Goal: Transaction & Acquisition: Purchase product/service

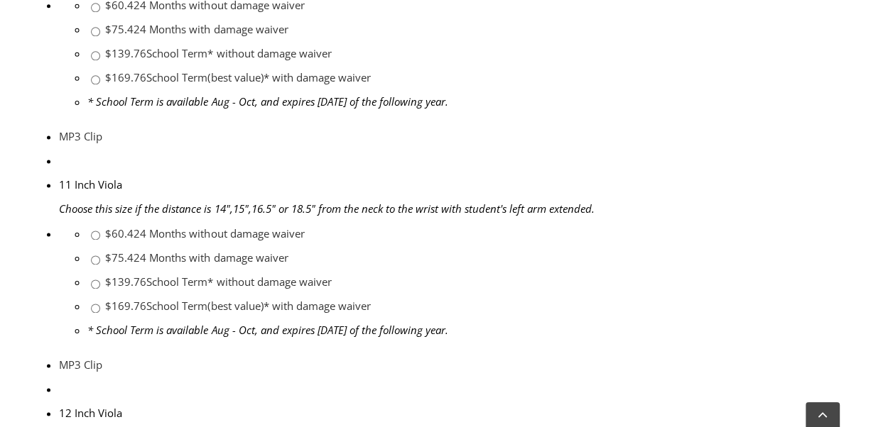
scroll to position [1775, 0]
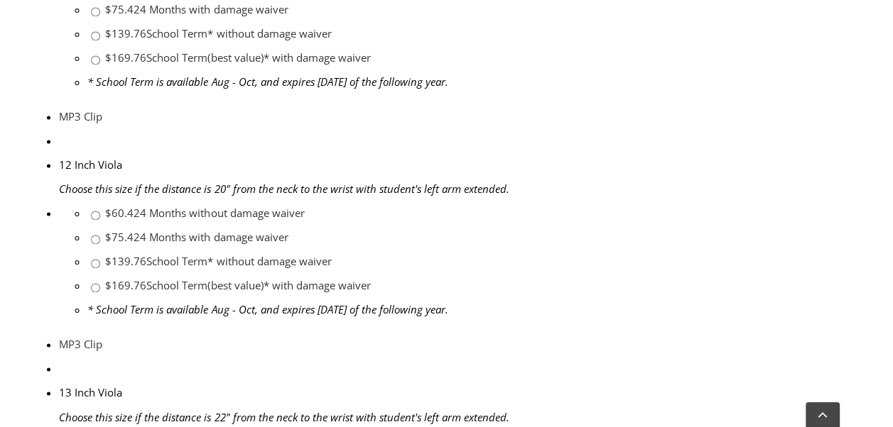
scroll to position [1846, 0]
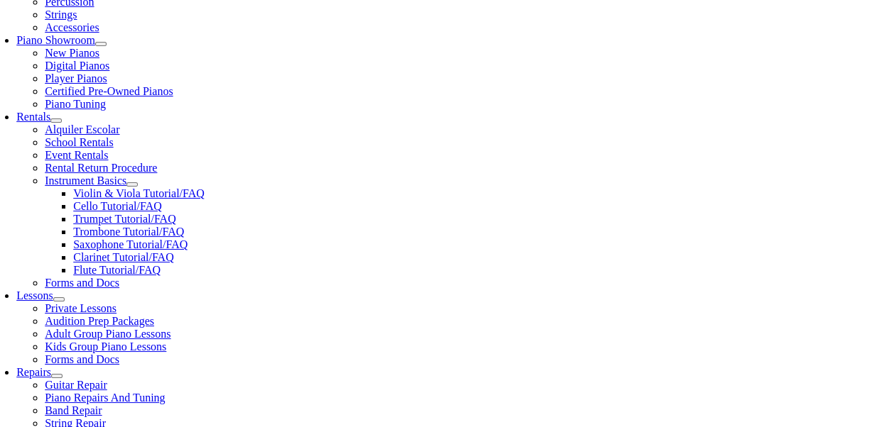
scroll to position [402, 0]
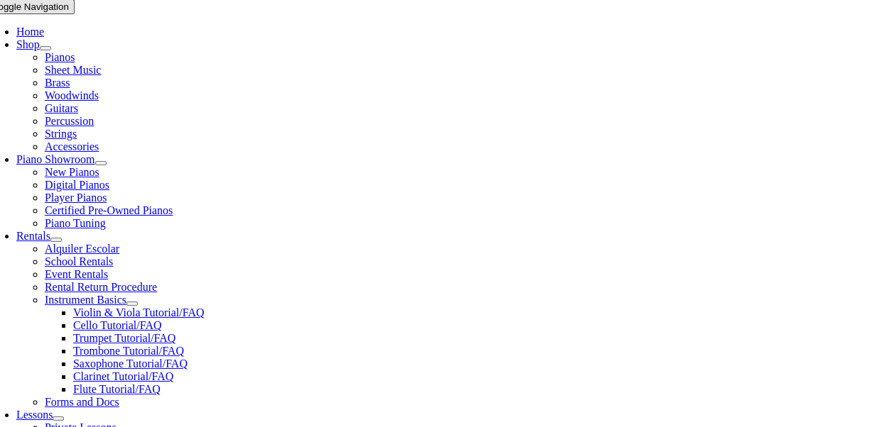
type input "0"
type input "Gianluca"
type input "P"
type input "1"
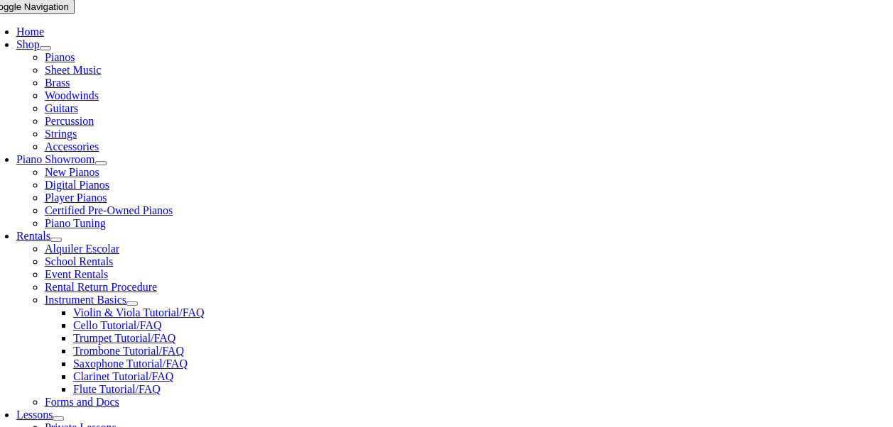
type input "Papa"
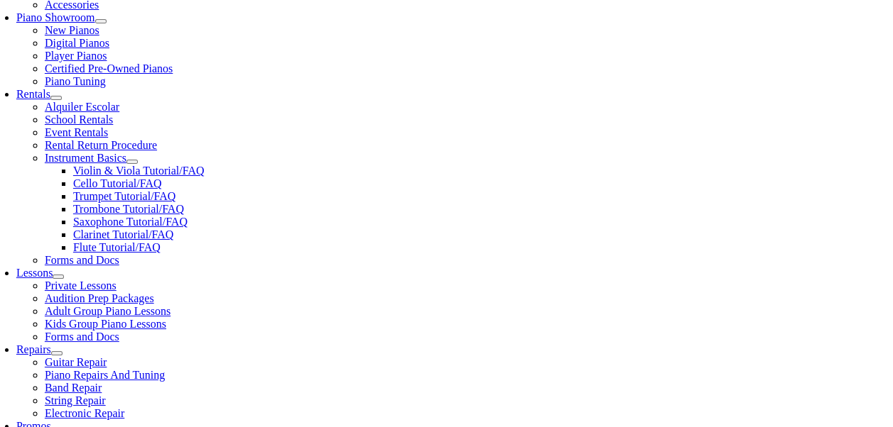
type input "Self Employeed"
type input "6107213269"
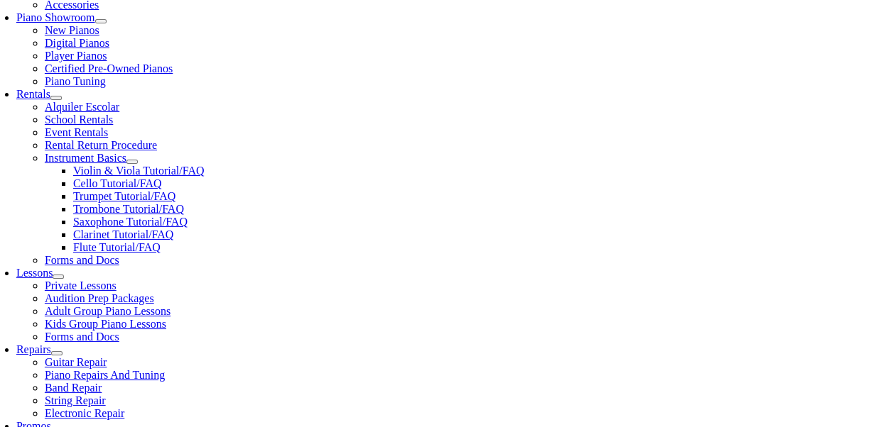
type input "25984980"
type input "03/12/1982"
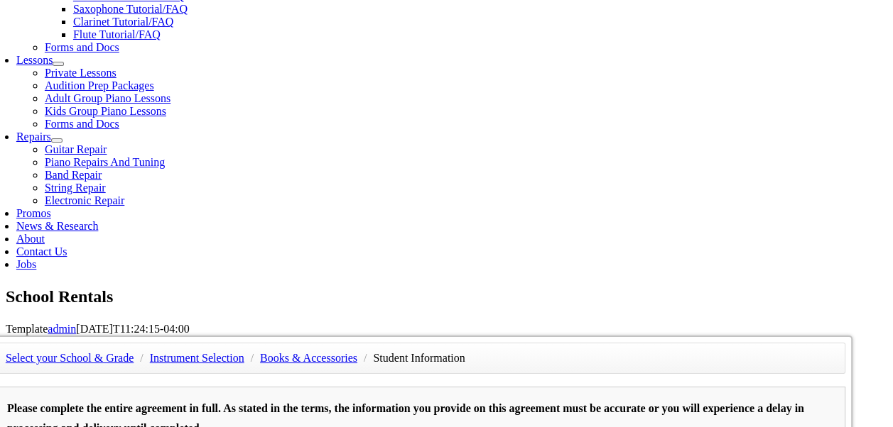
type input "Brianne"
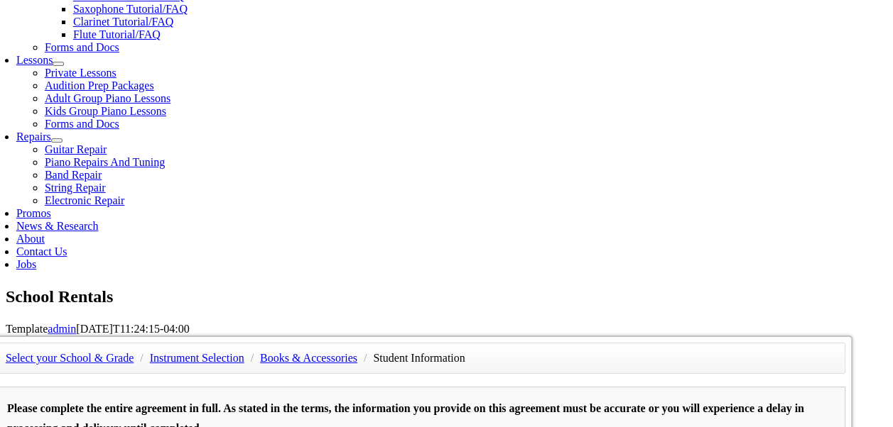
type input "6106360641"
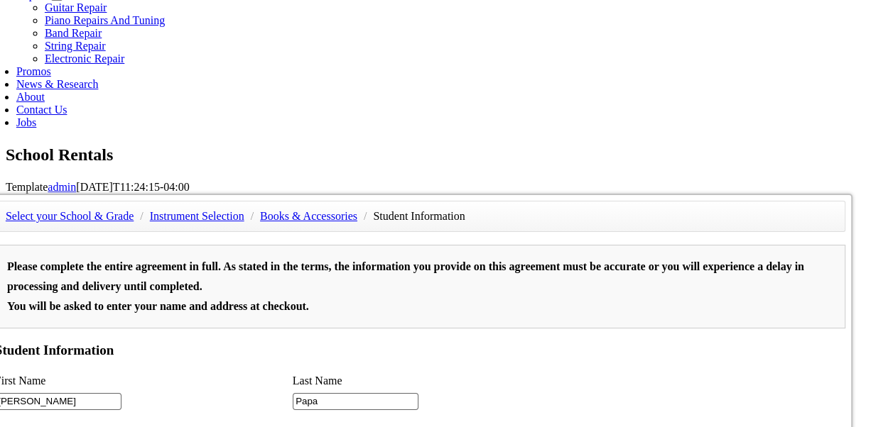
scroll to position [1065, 0]
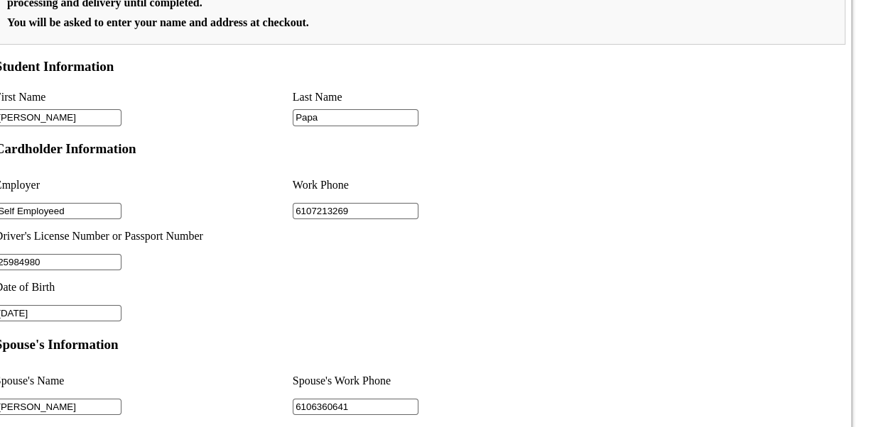
type input "Barrette"
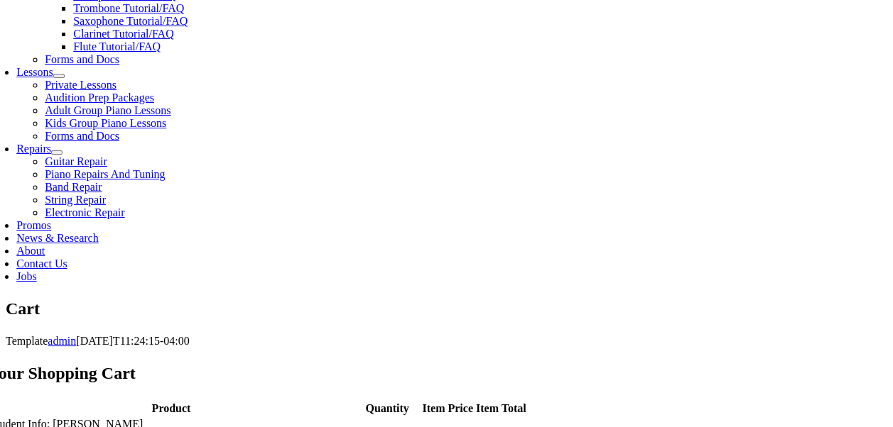
scroll to position [639, 0]
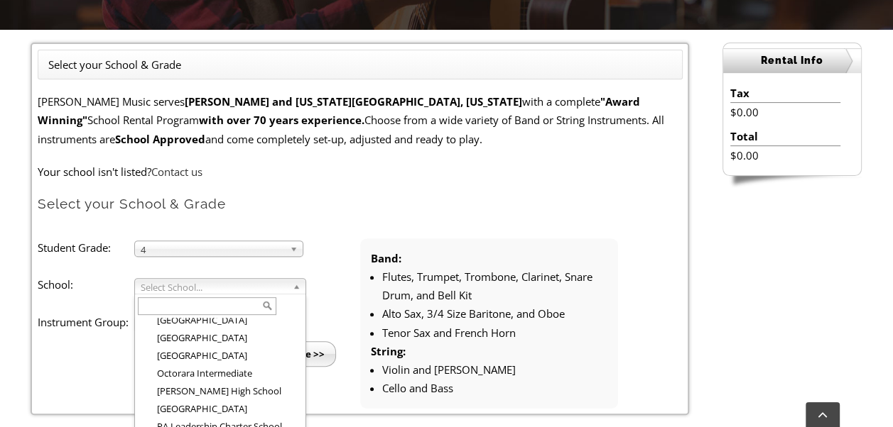
click at [206, 374] on ul "Student Grade: 3 4 5 6 7 8 9 10 11 12 4 3 4 5 6 7 8 9 10 11 12 School: Arcola M…" at bounding box center [360, 324] width 645 height 170
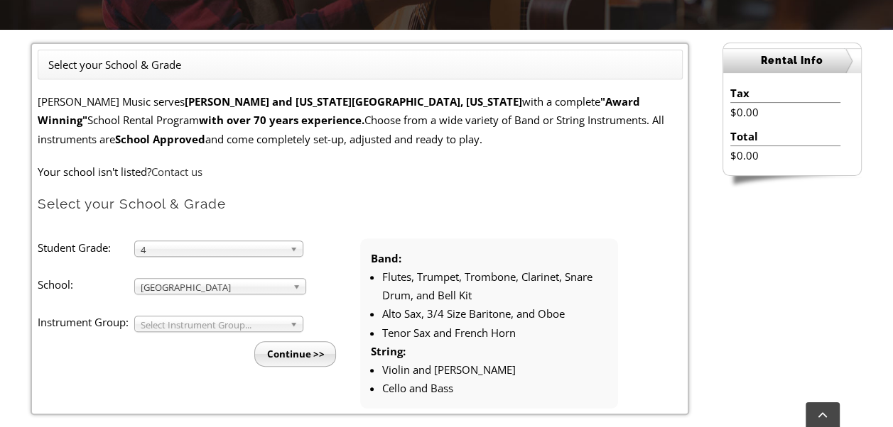
click at [207, 279] on span "Pennwood High School" at bounding box center [214, 287] width 146 height 17
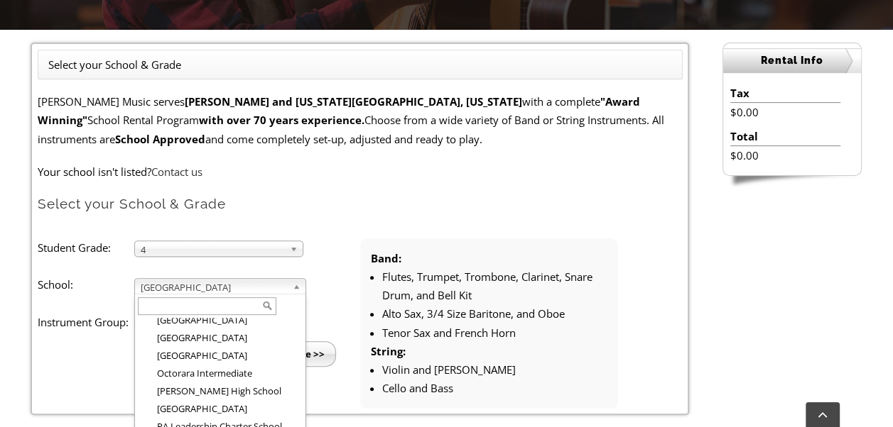
click at [224, 281] on span "Penn Wood Middle School" at bounding box center [214, 287] width 146 height 17
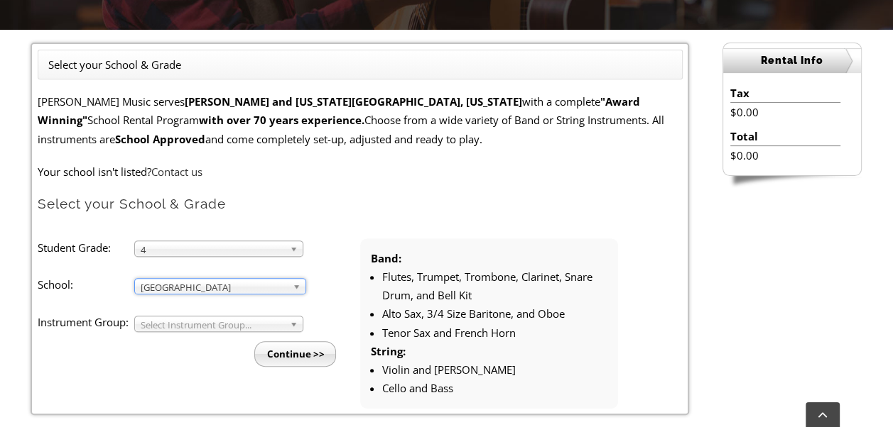
click at [169, 321] on span "Select Instrument Group..." at bounding box center [212, 325] width 143 height 17
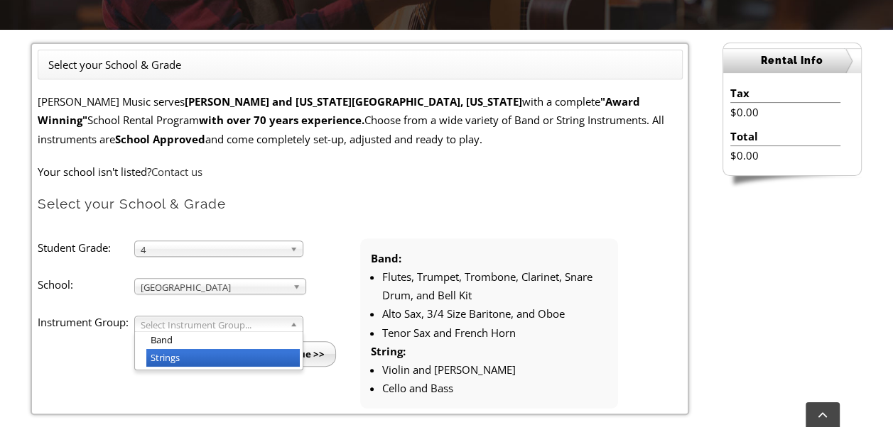
click at [173, 359] on li "Strings" at bounding box center [222, 358] width 153 height 18
click at [195, 325] on span "Strings" at bounding box center [212, 325] width 143 height 17
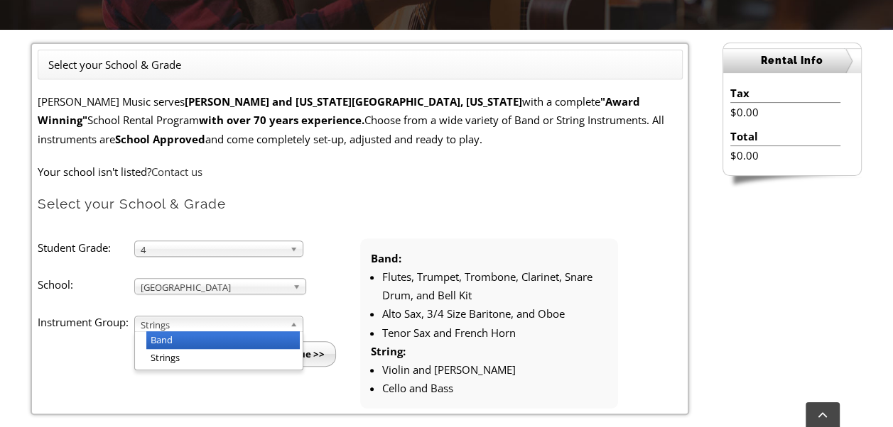
click at [185, 345] on li "Band" at bounding box center [222, 341] width 153 height 18
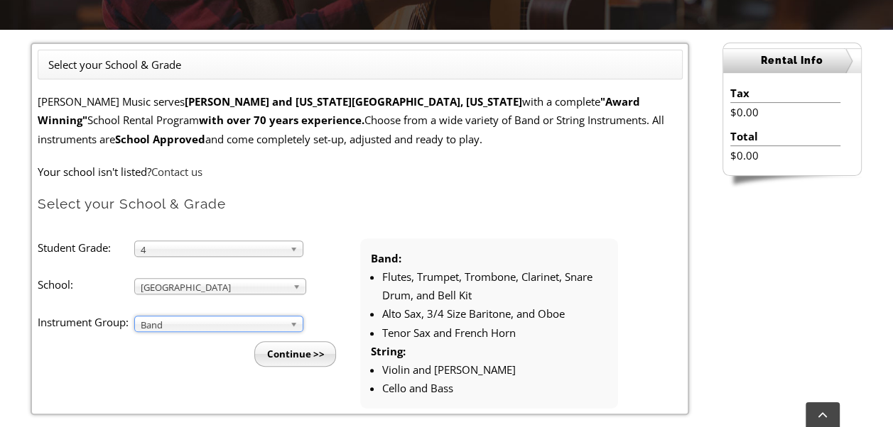
click at [307, 354] on input "Continue >>" at bounding box center [295, 355] width 82 height 26
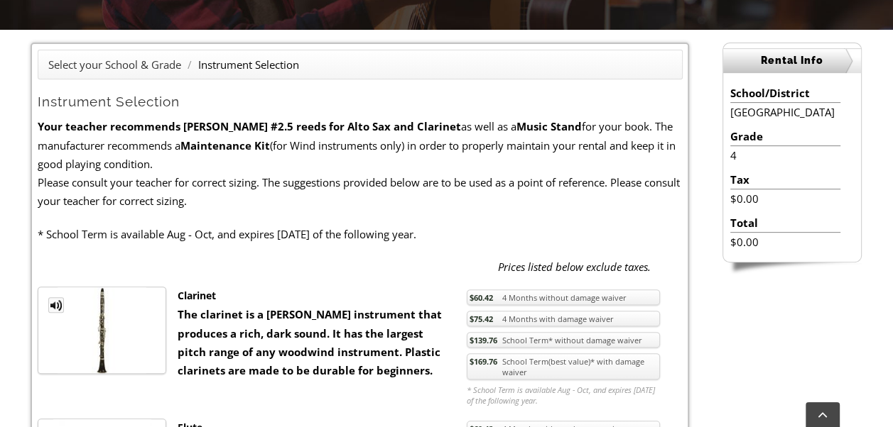
scroll to position [497, 0]
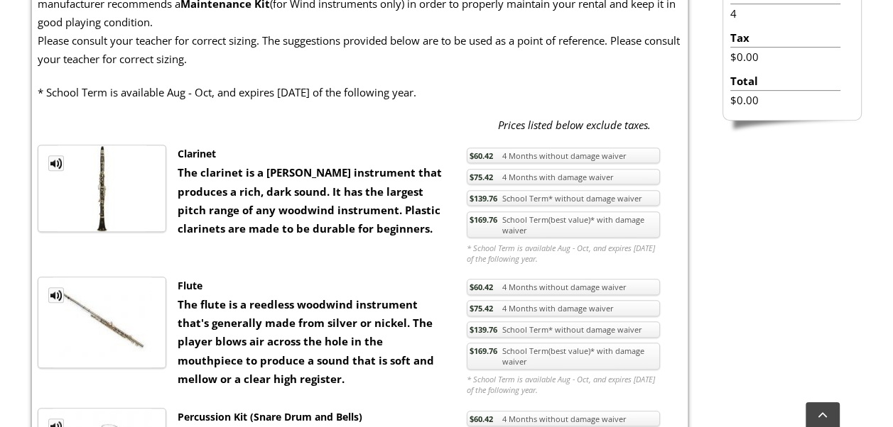
click at [544, 222] on link "$169.76 School Term(best value)* with damage waiver" at bounding box center [563, 225] width 193 height 27
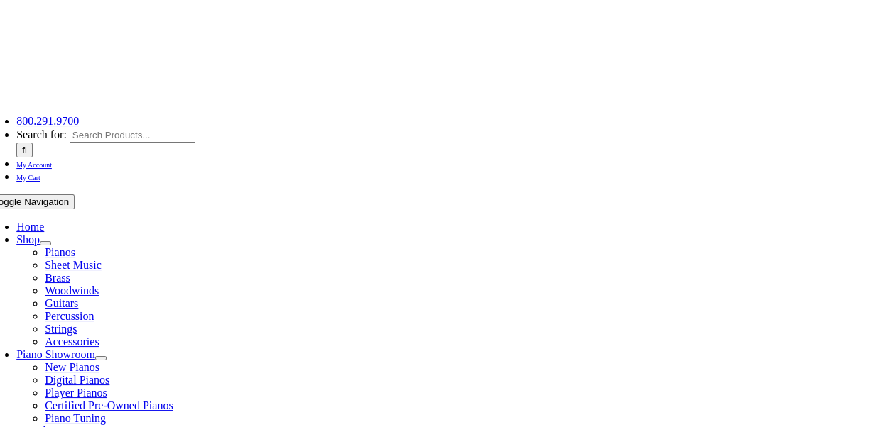
scroll to position [284, 0]
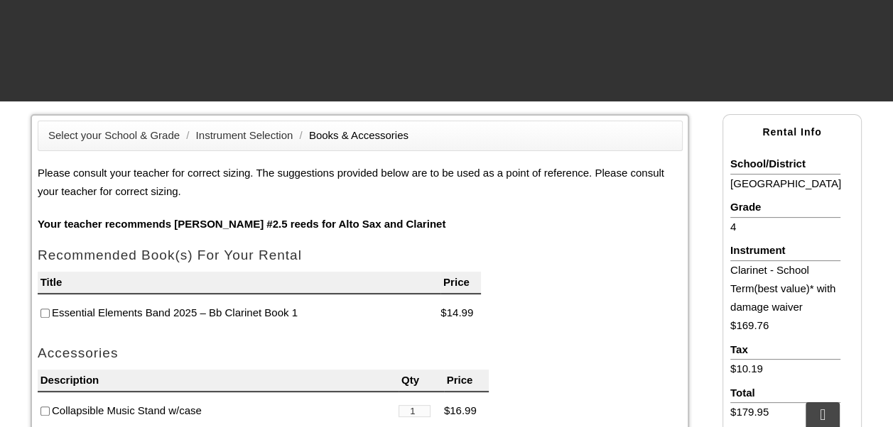
checkbox input"] "true"
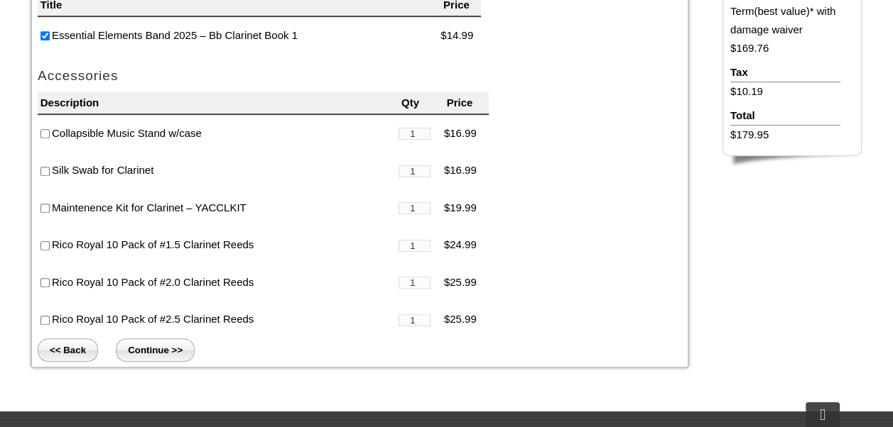
scroll to position [568, 0]
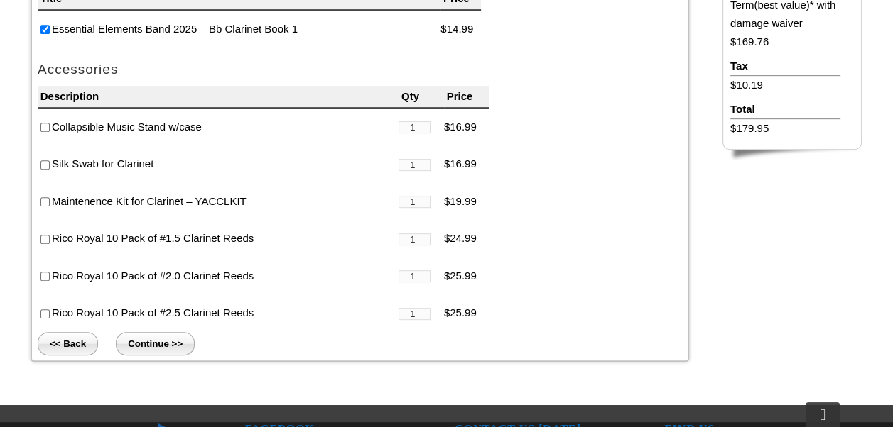
click at [33, 312] on div "Select your School & Grade / Instrument Selection / Books & Accessories Please …" at bounding box center [360, 96] width 658 height 532
click at [40, 312] on input"] "checkbox" at bounding box center [44, 314] width 9 height 9
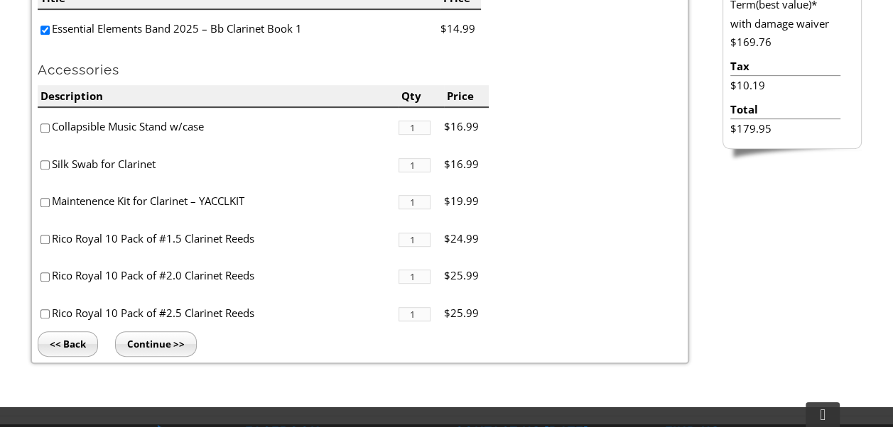
checkbox input"] "true"
click at [127, 345] on input "Continue >>" at bounding box center [156, 345] width 82 height 26
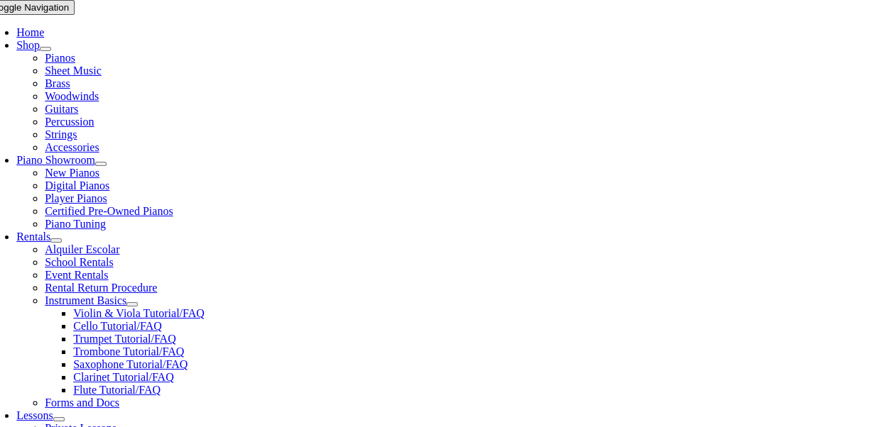
type input "1"
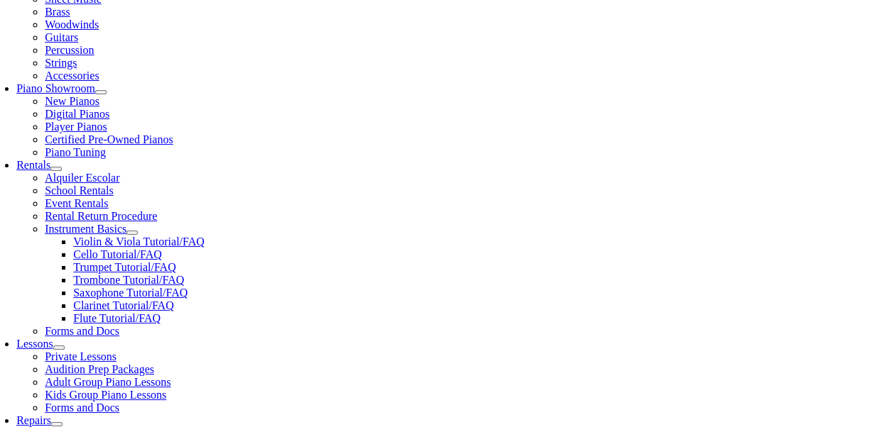
type input "Gianluca"
type input "Papa"
type input "Self Employeed"
type input "6107213269"
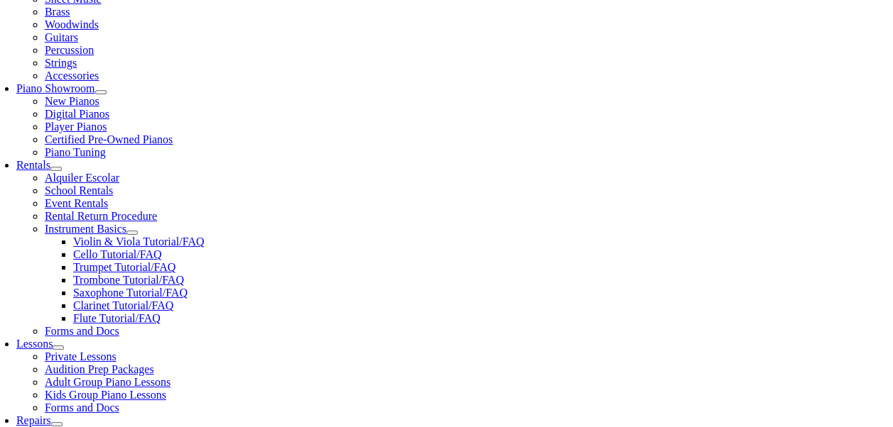
type input "25984980"
type input "03/12/1982"
type input "Brianne"
type input "Barrette"
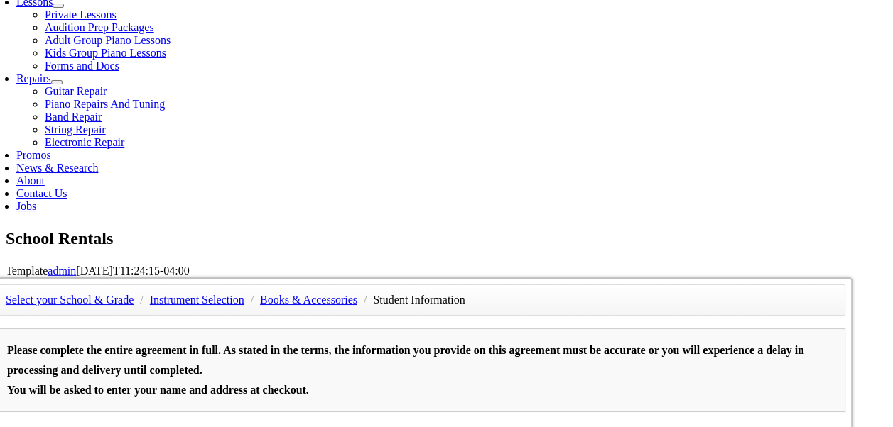
scroll to position [720, 0]
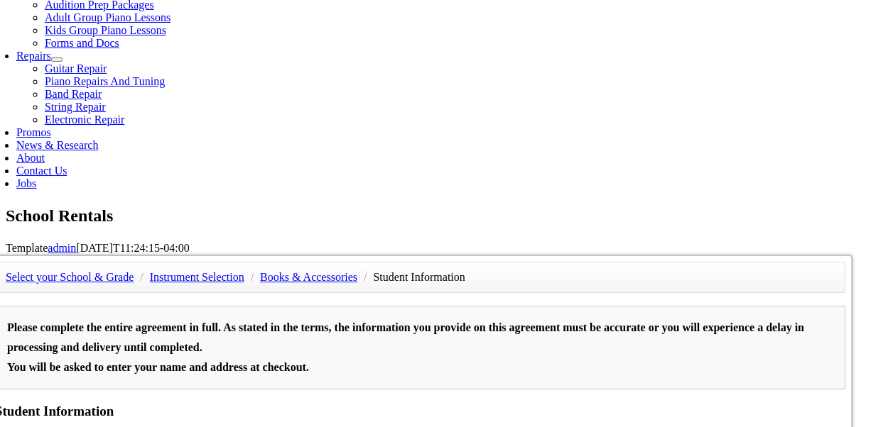
type input "6106360641"
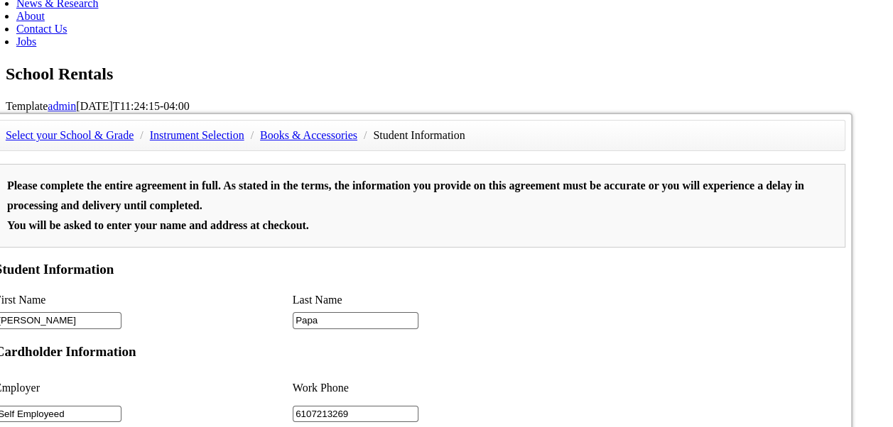
scroll to position [142, 0]
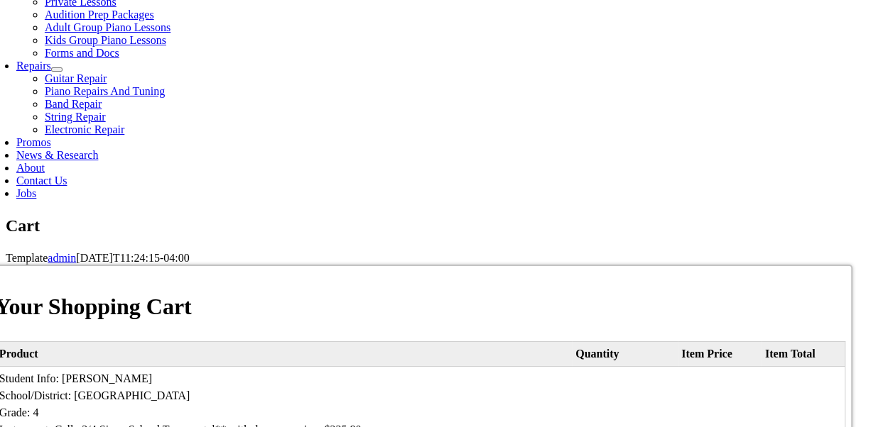
scroll to position [781, 0]
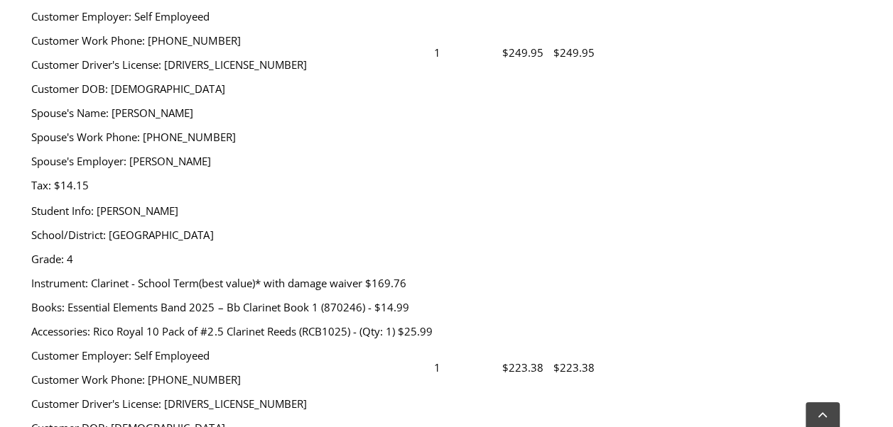
scroll to position [710, 0]
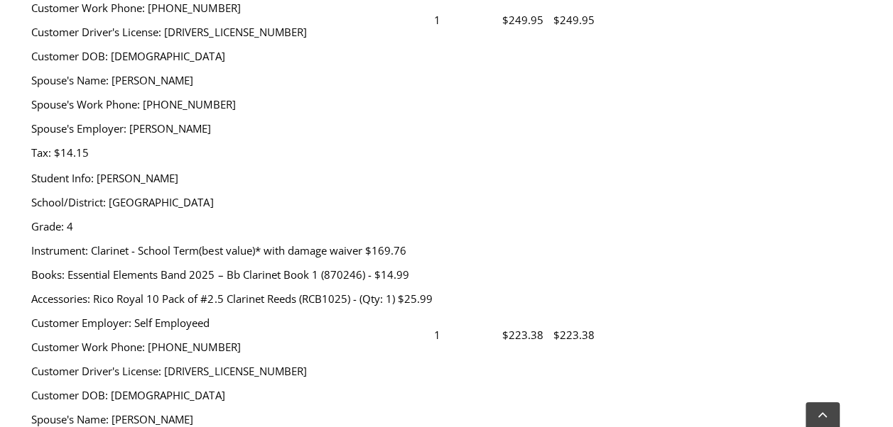
select select "PA"
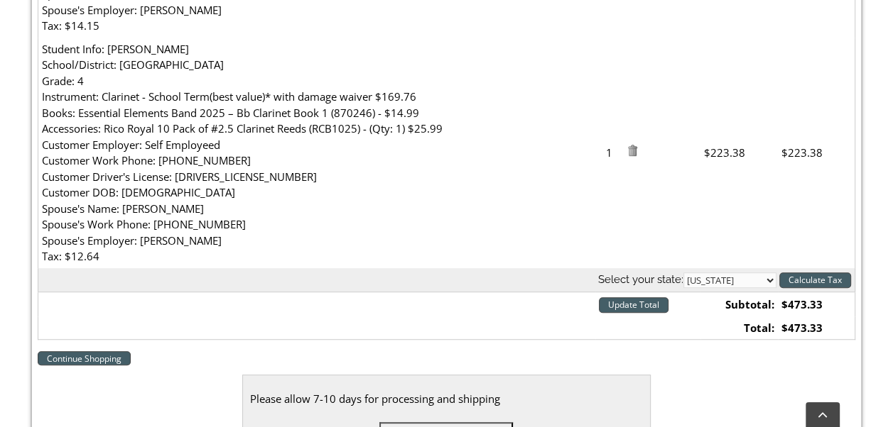
click at [814, 280] on input "Calculate Tax" at bounding box center [815, 281] width 72 height 16
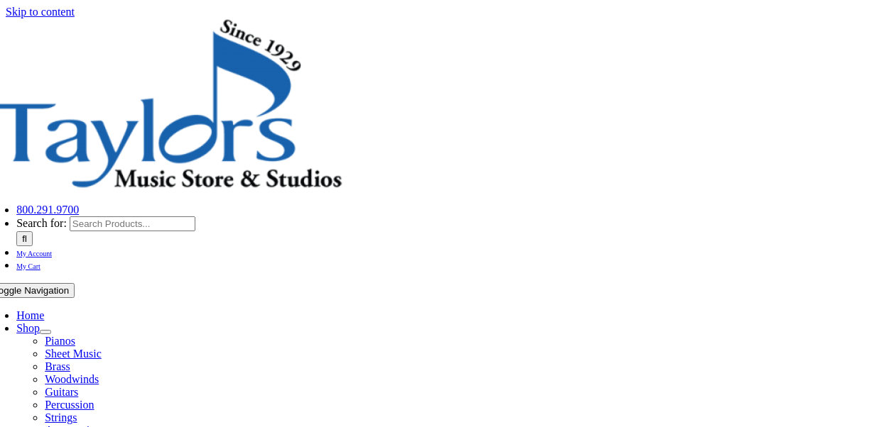
select select "PA"
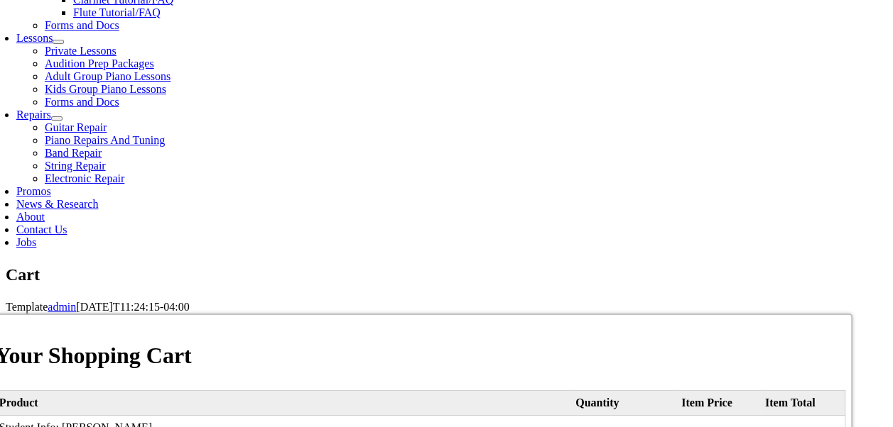
scroll to position [781, 0]
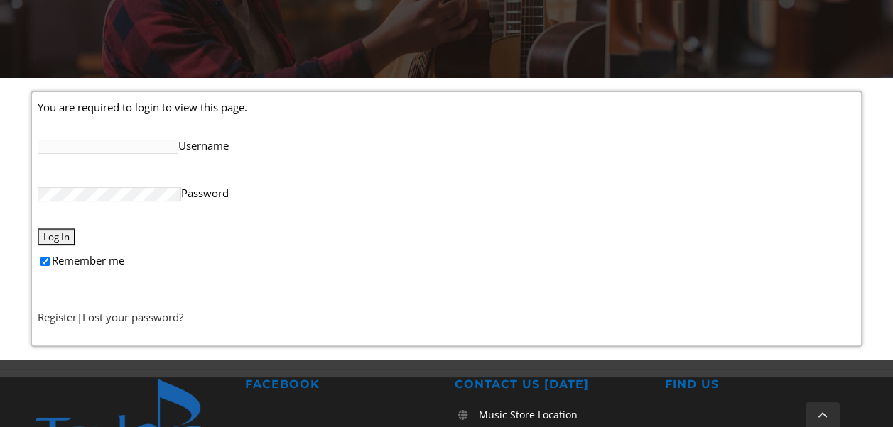
scroll to position [284, 0]
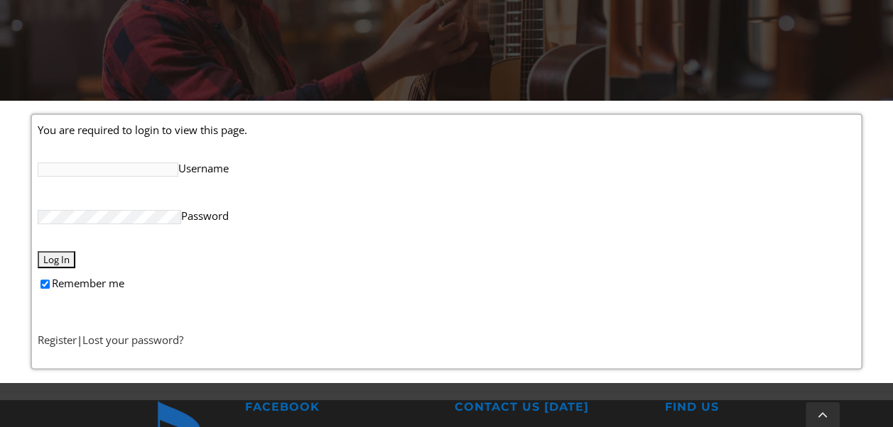
click at [102, 165] on input "Username" at bounding box center [108, 170] width 141 height 14
type input "[EMAIL_ADDRESS][DOMAIN_NAME]"
click at [57, 258] on input "Log In" at bounding box center [57, 259] width 38 height 17
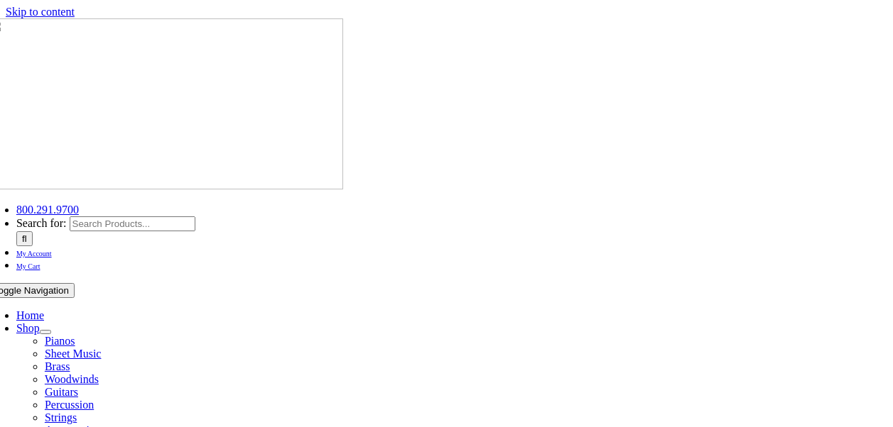
select select
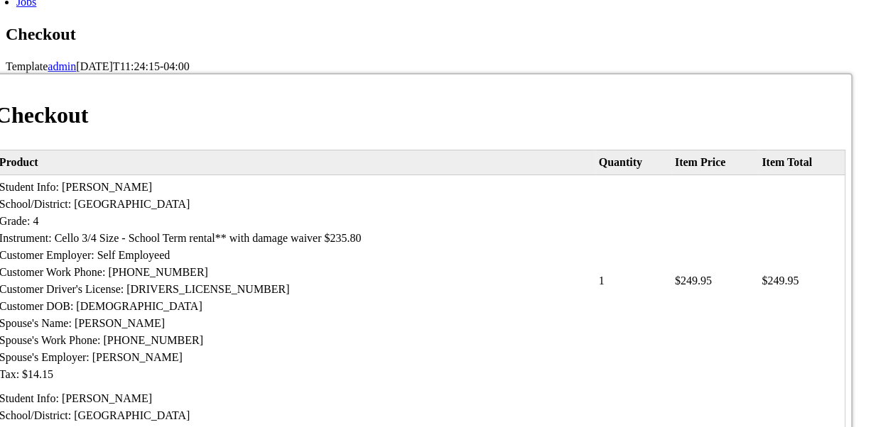
scroll to position [852, 0]
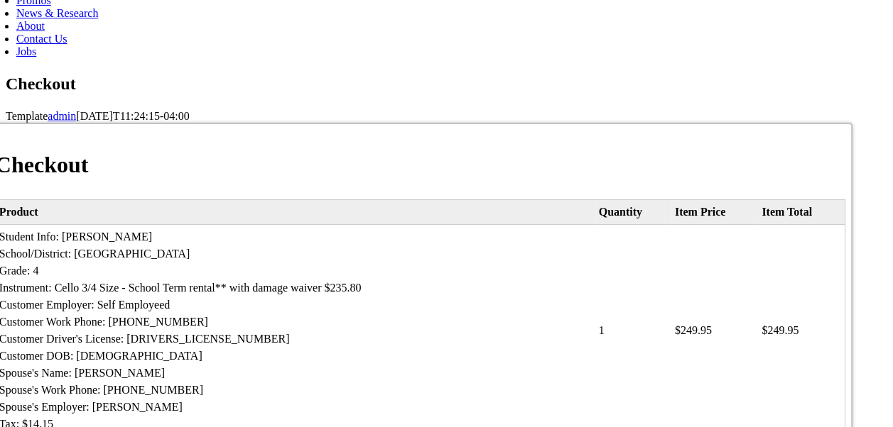
type input "Mark"
type input "Papa"
type input "2 Beech Tree Dr."
type input "Glen Mills"
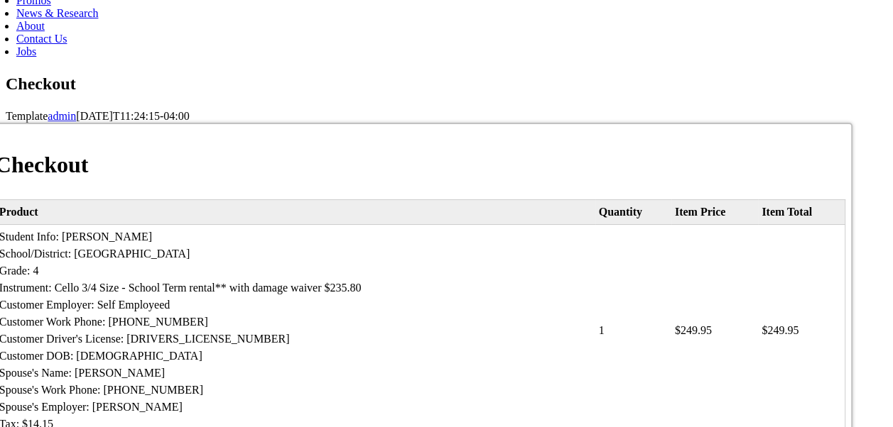
select select "PA"
type input "19342"
type input "6107213269"
type input "[EMAIL_ADDRESS][DOMAIN_NAME]"
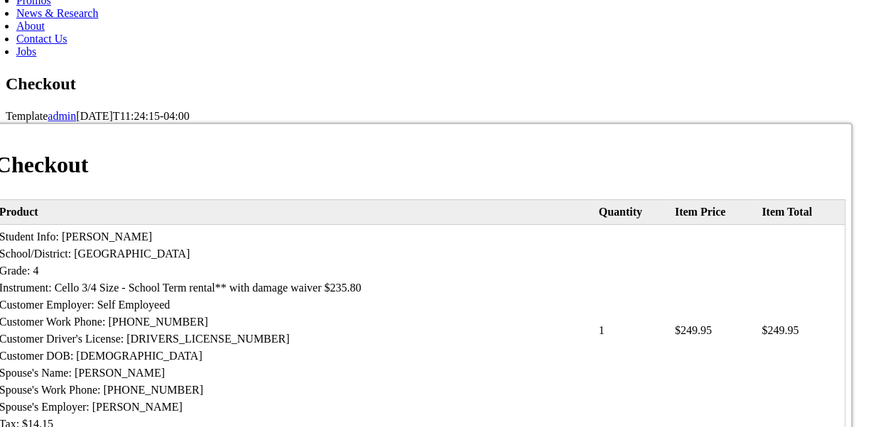
select select "visa"
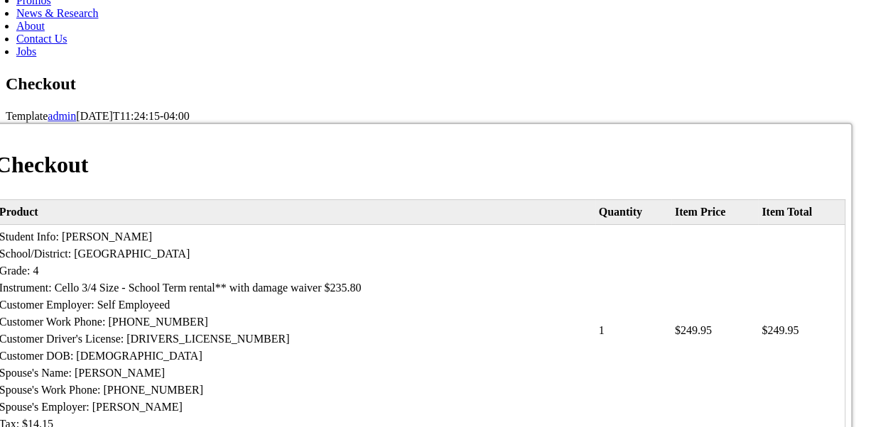
type input "4147202731899926"
select select "03"
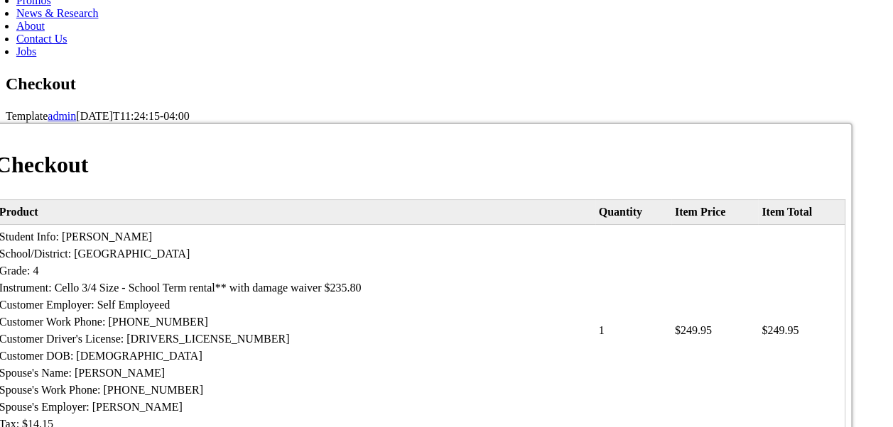
select select "2030"
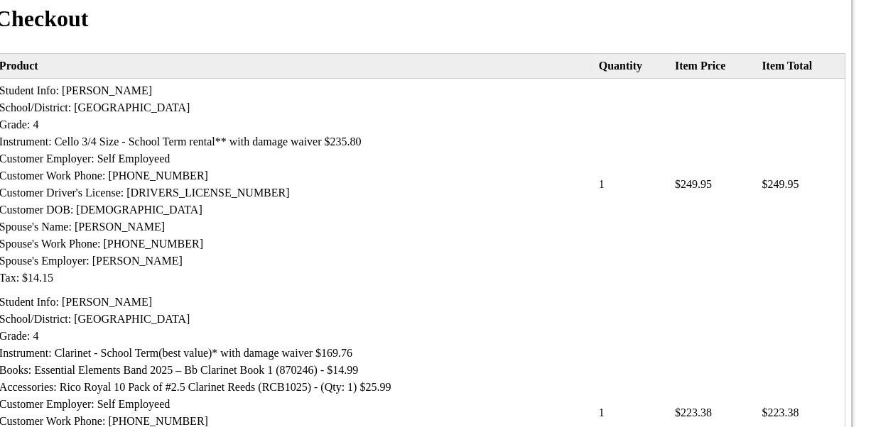
scroll to position [994, 0]
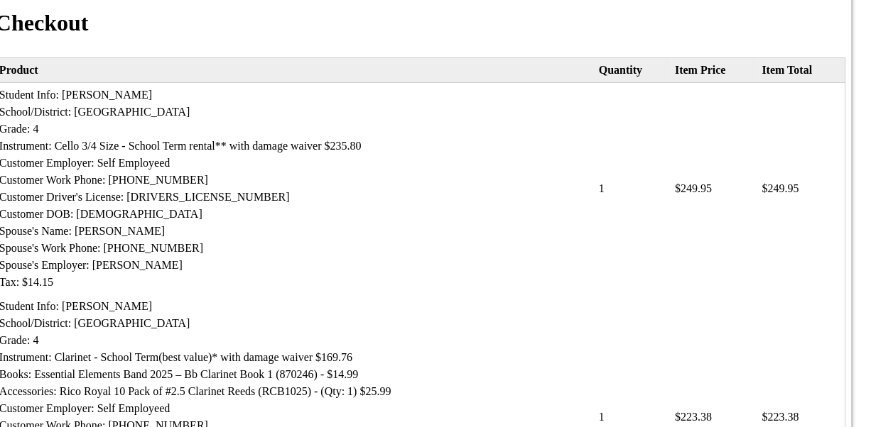
type input "644"
